Goal: Use online tool/utility: Use online tool/utility

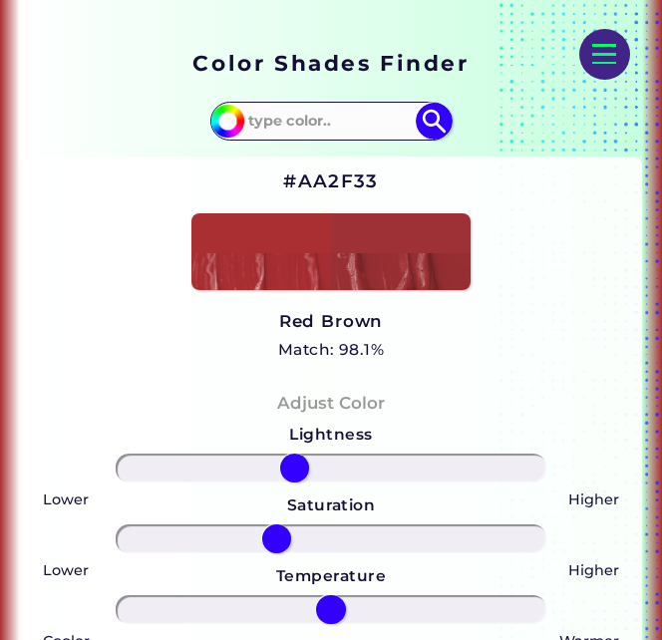
scroll to position [305, 0]
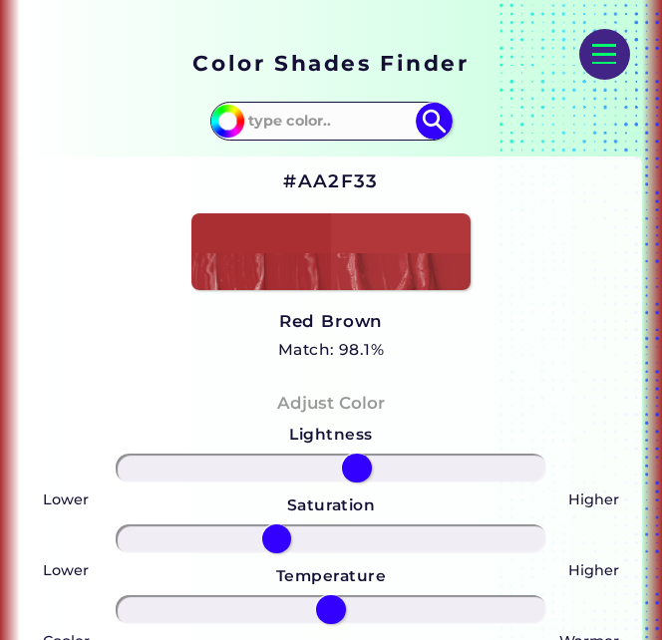
drag, startPoint x: 296, startPoint y: 482, endPoint x: 344, endPoint y: 487, distance: 48.1
type input "12"
click at [355, 480] on input "range" at bounding box center [331, 468] width 431 height 29
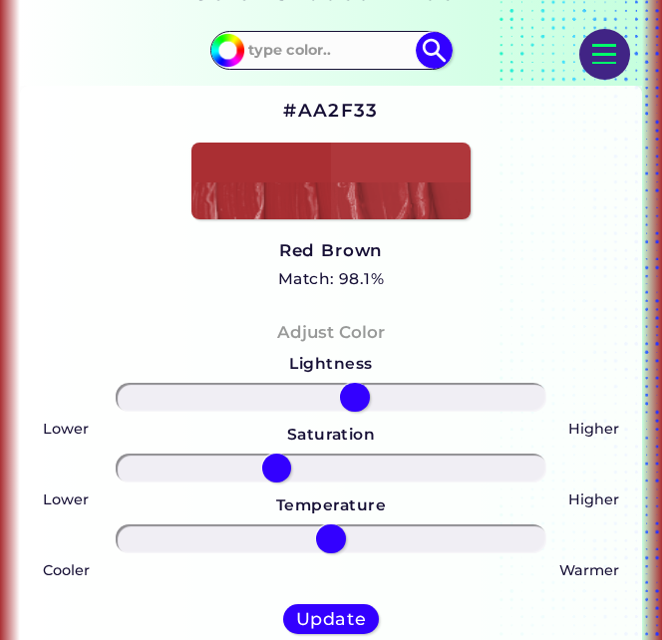
scroll to position [407, 0]
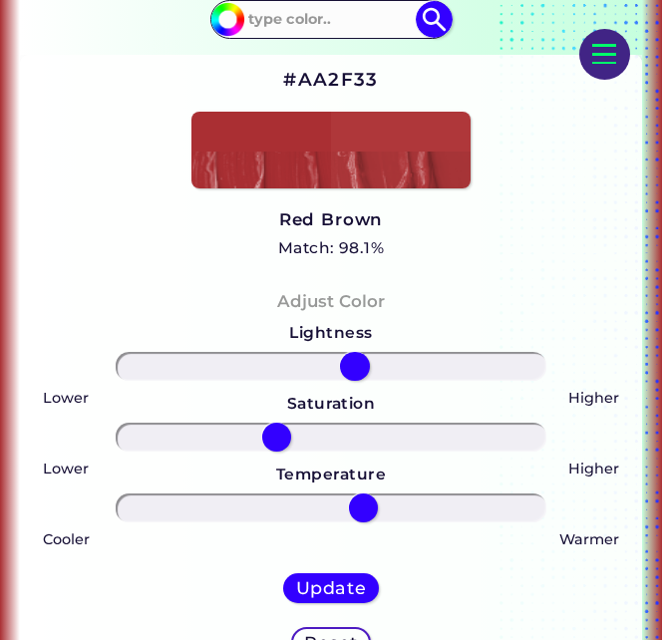
drag, startPoint x: 327, startPoint y: 514, endPoint x: 365, endPoint y: 506, distance: 38.7
type input "16"
click at [365, 506] on input "range" at bounding box center [331, 508] width 431 height 29
drag, startPoint x: 272, startPoint y: 448, endPoint x: 221, endPoint y: 452, distance: 51.0
type input "-53"
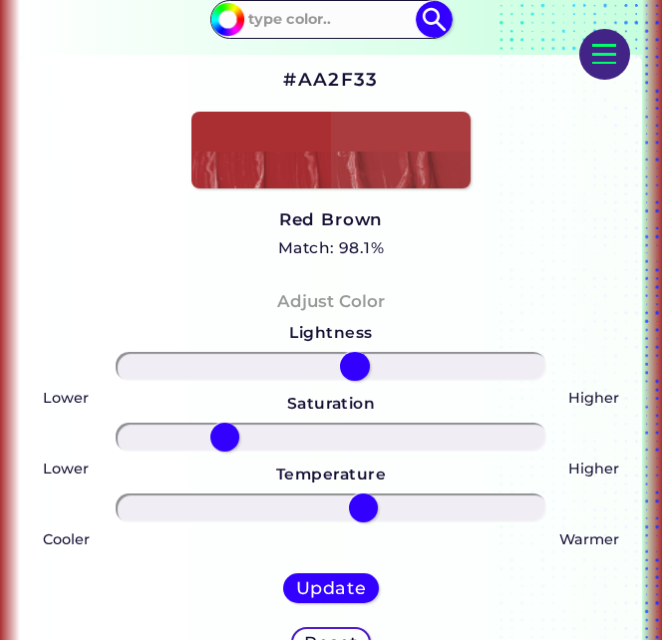
click at [221, 452] on input "range" at bounding box center [331, 437] width 431 height 29
click at [396, 140] on img at bounding box center [331, 150] width 279 height 77
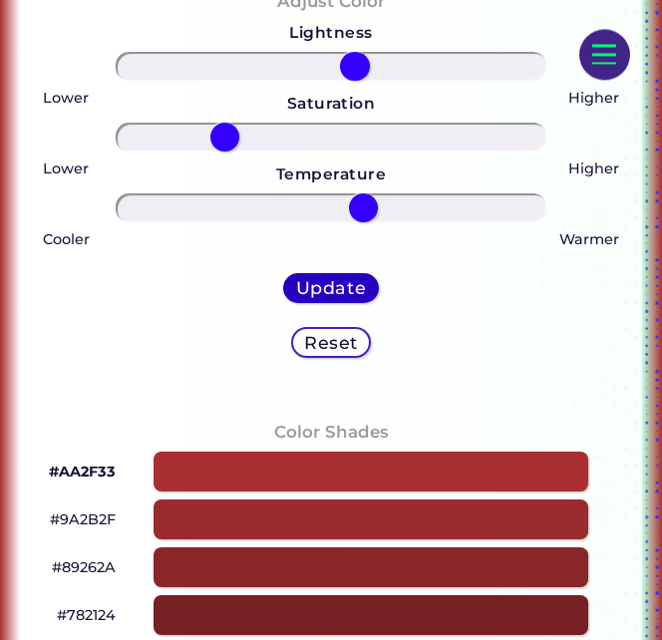
scroll to position [814, 0]
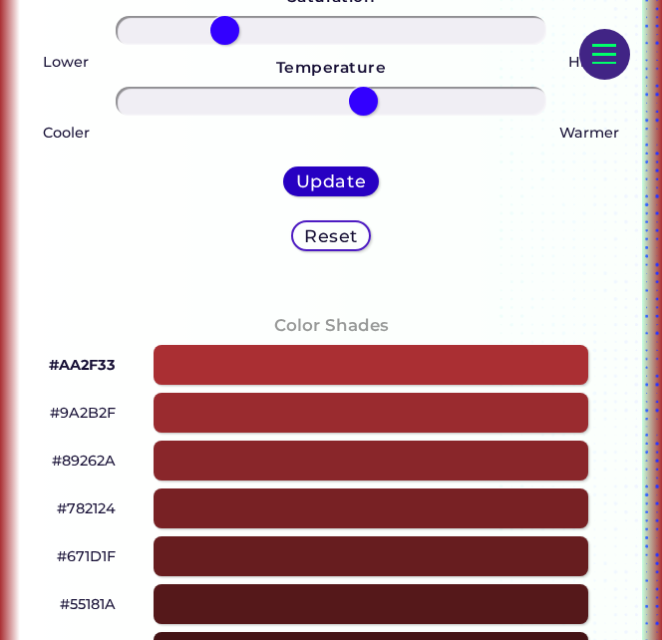
click at [337, 189] on h5 "Update" at bounding box center [331, 182] width 70 height 18
type input "#aa3c3f"
type input "0"
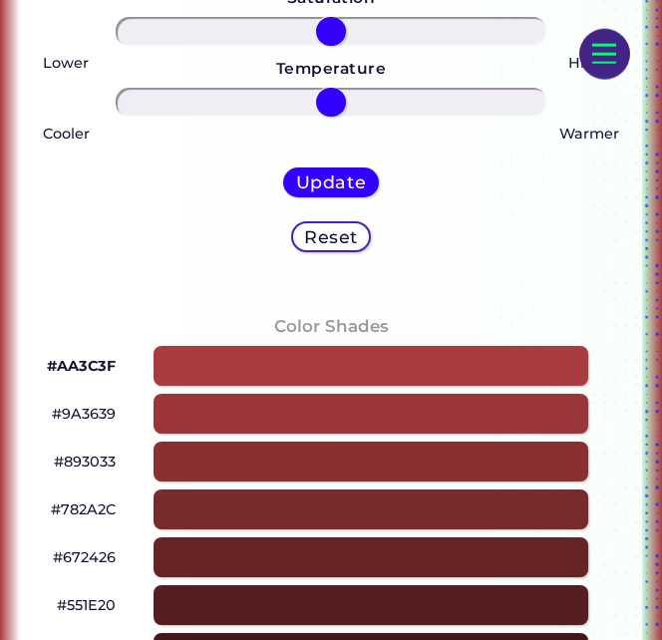
scroll to position [924, 0]
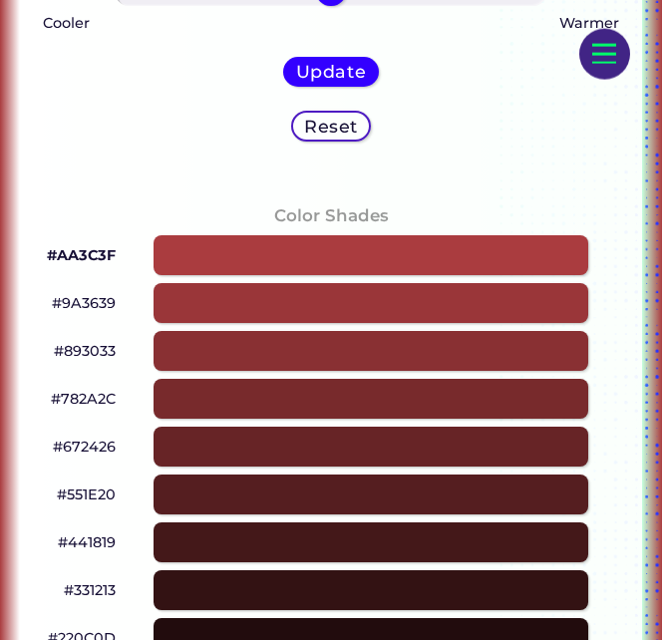
click at [210, 307] on div at bounding box center [371, 303] width 434 height 41
type input "#9a3639"
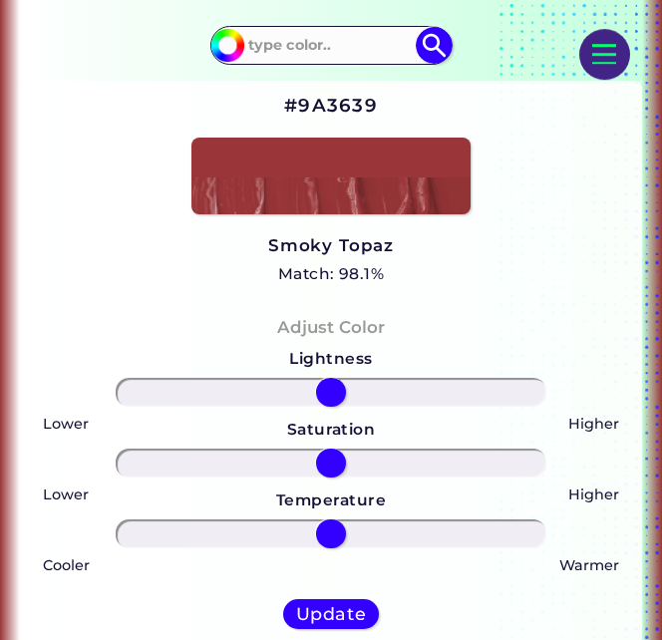
scroll to position [313, 0]
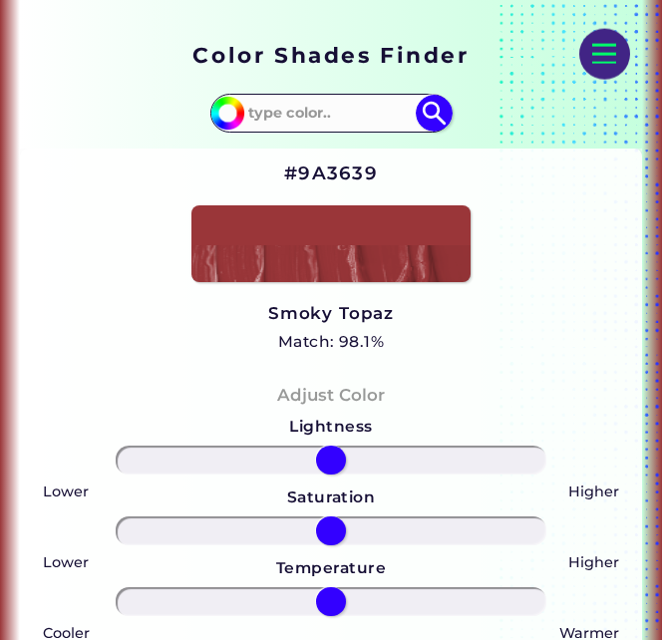
click at [335, 173] on h2 "#9A3639" at bounding box center [331, 174] width 94 height 26
click at [335, 173] on h2 "#9A3639 copied" at bounding box center [331, 174] width 94 height 26
copy h2 "9A3639"
click at [335, 173] on h2 "#9A3639 copied copied" at bounding box center [331, 174] width 94 height 26
copy h2 "#9A3639"
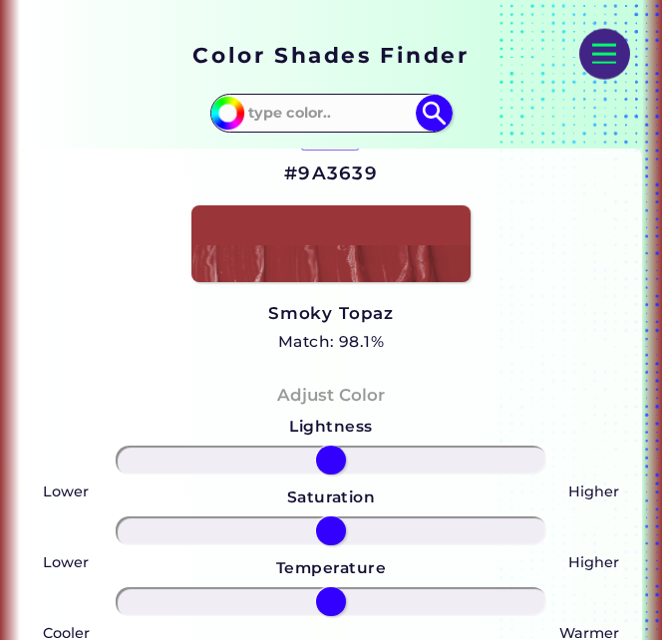
click at [327, 177] on h2 "#9A3639 copied copied copied" at bounding box center [331, 174] width 94 height 26
copy h2 "9A3639"
click at [327, 177] on h2 "#9A3639 copied copied copied" at bounding box center [331, 174] width 94 height 26
copy h2 "#9A3639 copied copied"
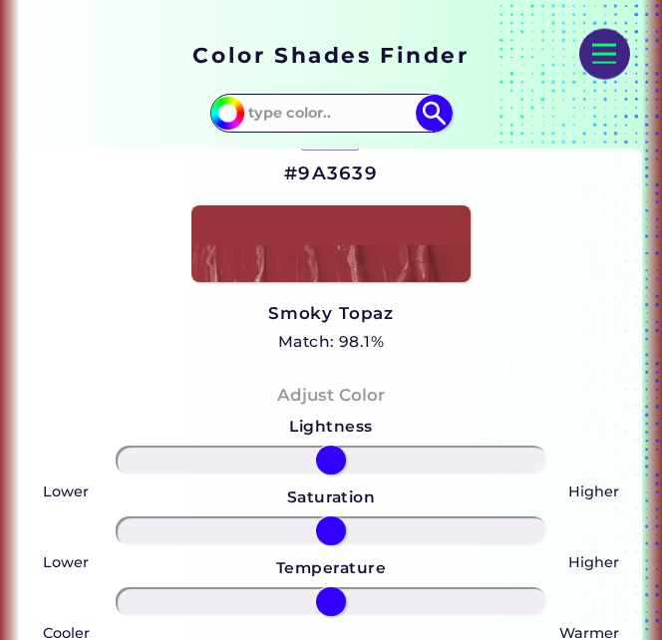
click at [279, 177] on div "#9A3639 copied copied copied Smoky Topaz Match: 98.1% Hue" at bounding box center [331, 256] width 623 height 214
click at [291, 178] on div "#9A3639 Smoky Topaz Match: 98.1% Hue" at bounding box center [331, 256] width 623 height 214
copy div "#9A3639"
